Goal: Entertainment & Leisure: Consume media (video, audio)

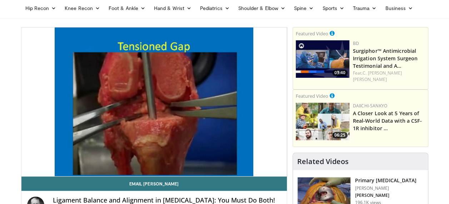
scroll to position [57, 0]
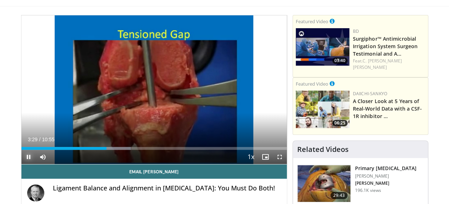
click at [27, 158] on span "Video Player" at bounding box center [28, 157] width 14 height 14
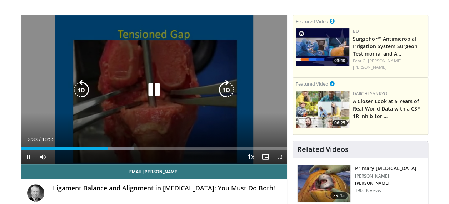
click at [155, 86] on icon "Video Player" at bounding box center [154, 90] width 20 height 20
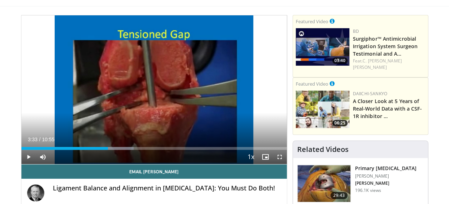
click at [218, 127] on div "10 seconds Tap to unmute" at bounding box center [153, 89] width 265 height 149
click at [29, 159] on span "Video Player" at bounding box center [28, 157] width 14 height 14
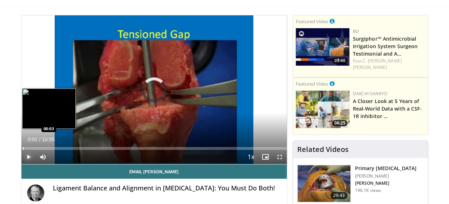
click at [22, 147] on div "Loaded : 0.00% 00:01 00:03" at bounding box center [153, 148] width 265 height 3
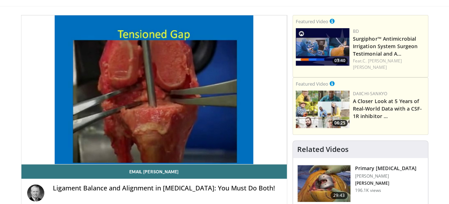
click at [321, 177] on img at bounding box center [323, 183] width 53 height 37
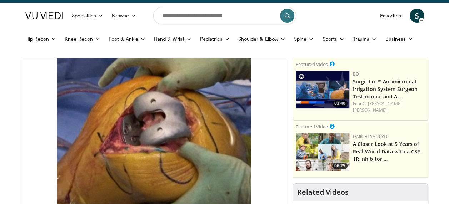
scroll to position [33, 0]
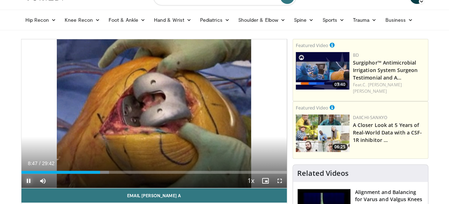
click at [29, 184] on span "Video Player" at bounding box center [28, 181] width 14 height 14
click at [28, 182] on span "Video Player" at bounding box center [28, 181] width 14 height 14
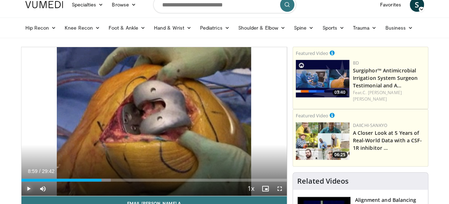
scroll to position [25, 0]
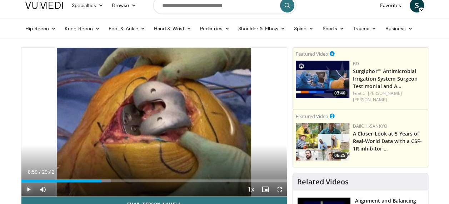
click at [24, 187] on span "Video Player" at bounding box center [28, 189] width 14 height 14
click at [31, 185] on span "Video Player" at bounding box center [28, 189] width 14 height 14
click at [31, 186] on span "Video Player" at bounding box center [28, 189] width 14 height 14
